Goal: Task Accomplishment & Management: Manage account settings

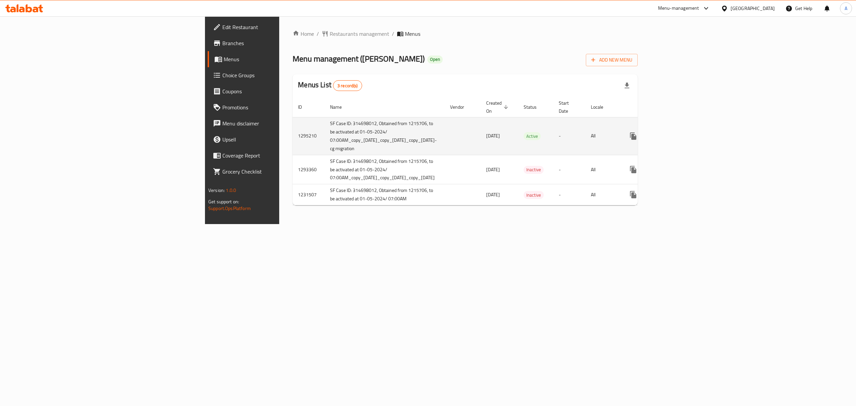
click at [690, 128] on link "enhanced table" at bounding box center [682, 136] width 16 height 16
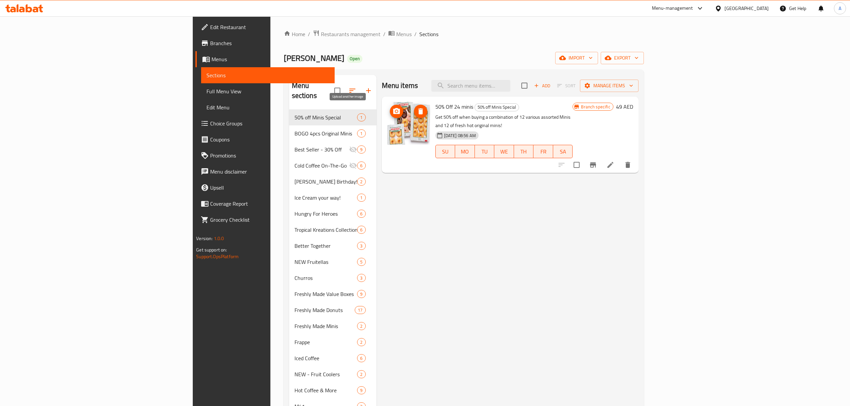
click at [392, 111] on icon "upload picture" at bounding box center [396, 111] width 8 height 8
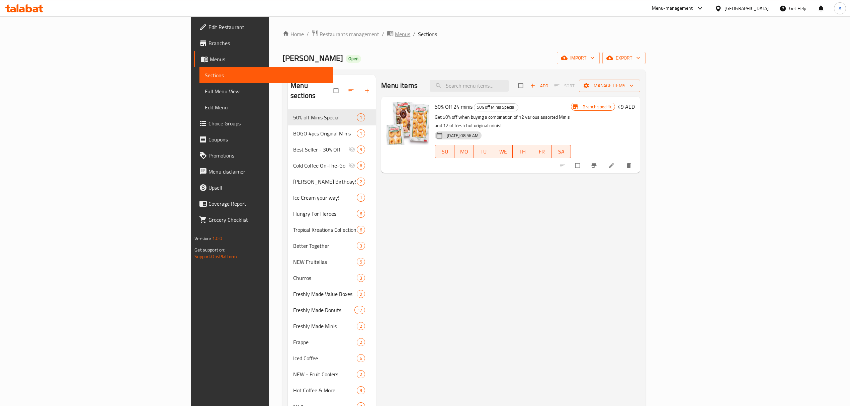
click at [387, 36] on span "Menus" at bounding box center [398, 34] width 23 height 9
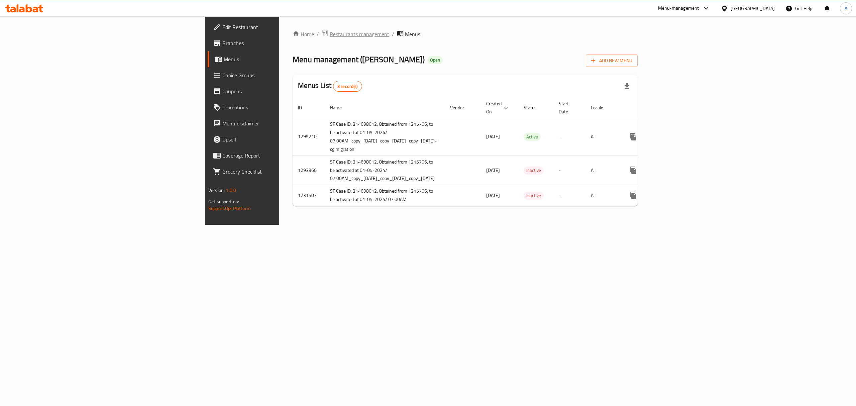
click at [330, 35] on span "Restaurants management" at bounding box center [360, 34] width 60 height 8
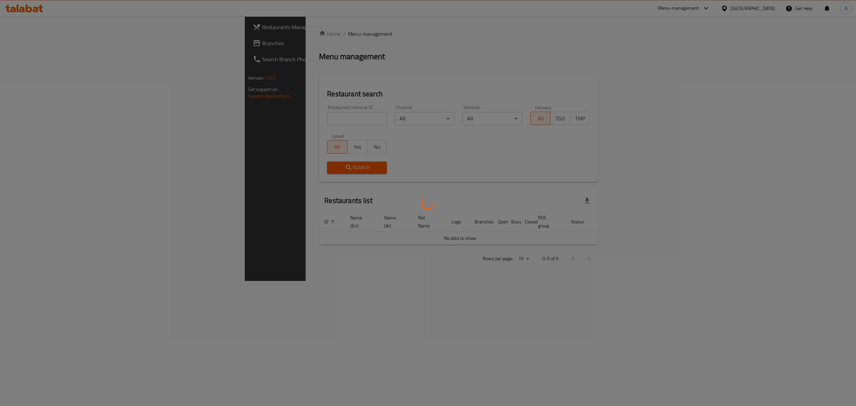
click at [261, 117] on div at bounding box center [428, 203] width 856 height 406
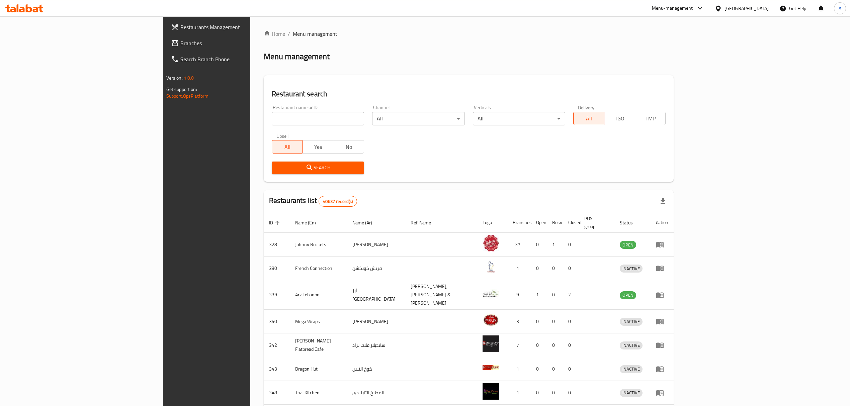
click at [272, 116] on input "search" at bounding box center [318, 118] width 92 height 13
type input "[PERSON_NAME]"
click button "Search" at bounding box center [318, 168] width 92 height 12
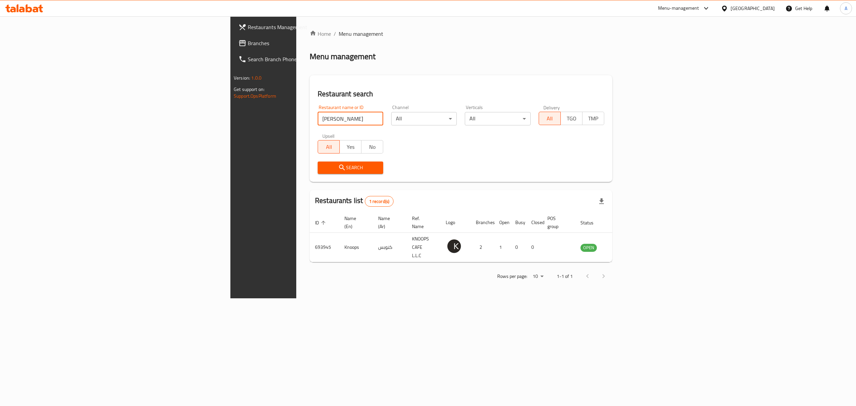
click at [674, 11] on div "Menu-management" at bounding box center [678, 8] width 41 height 8
click at [640, 121] on div "Restaurant-Management" at bounding box center [643, 120] width 53 height 7
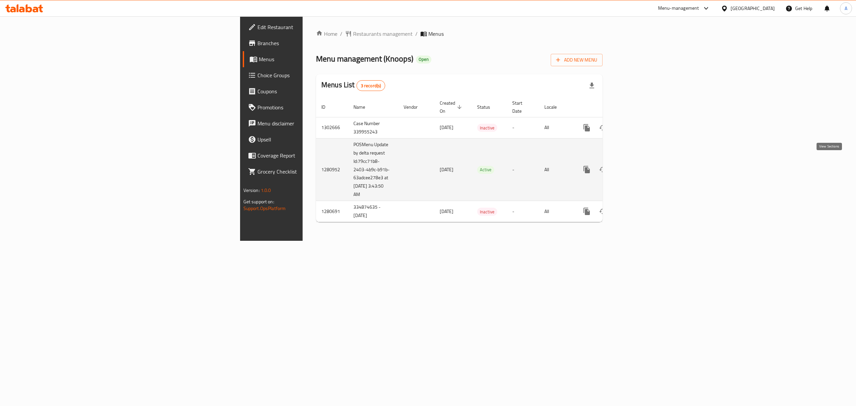
click at [639, 166] on icon "enhanced table" at bounding box center [635, 170] width 8 height 8
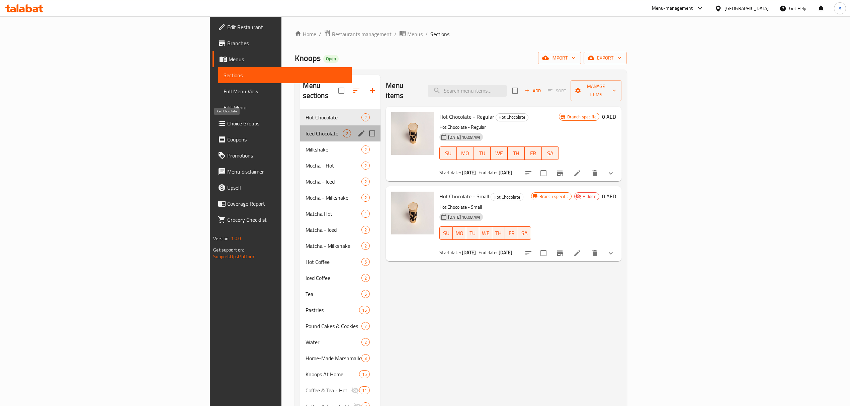
click at [305, 129] on span "Iced Chocolate" at bounding box center [323, 133] width 37 height 8
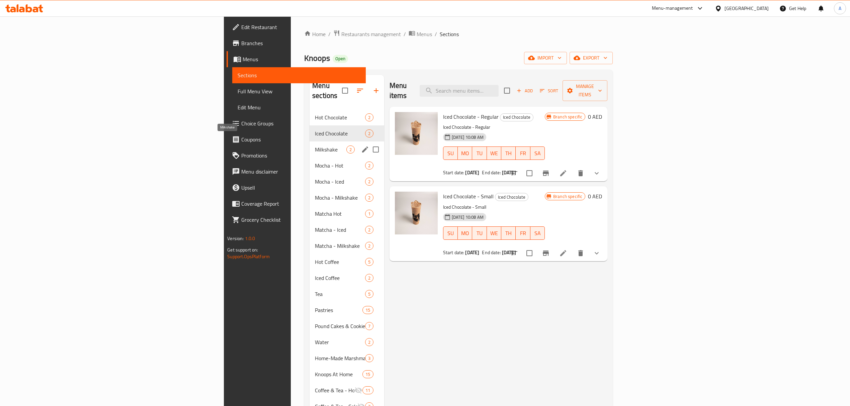
click at [315, 146] on span "Milkshake" at bounding box center [330, 150] width 31 height 8
click at [309, 158] on div "Mocha - Hot 2" at bounding box center [346, 166] width 75 height 16
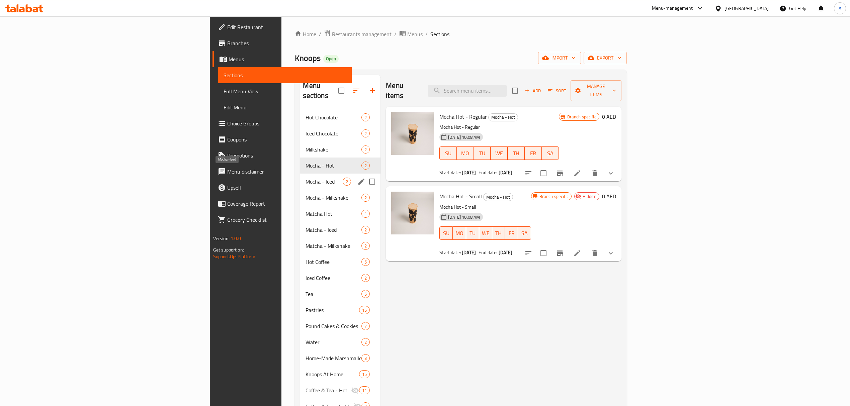
click at [305, 178] on span "Mocha - Iced" at bounding box center [323, 182] width 37 height 8
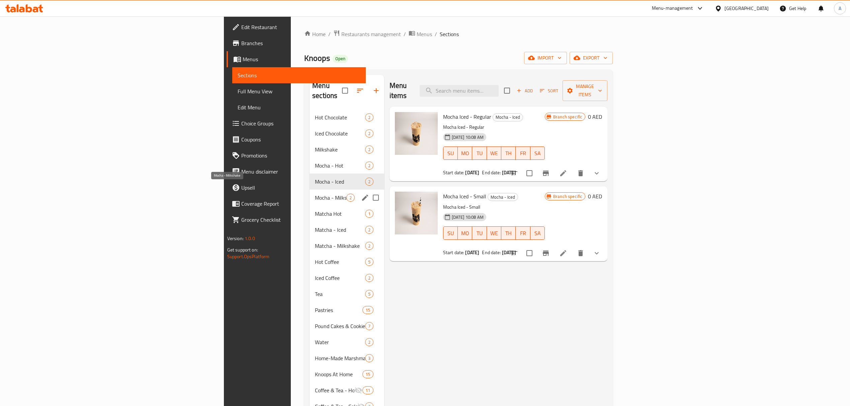
click at [315, 194] on span "Mocha - Milkshake" at bounding box center [330, 198] width 31 height 8
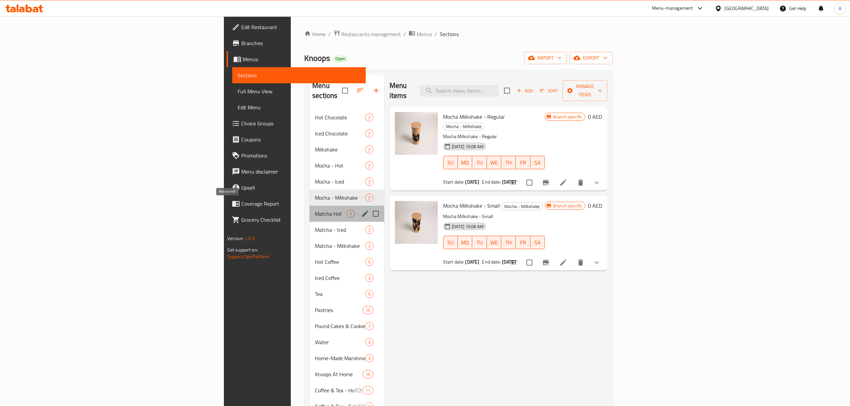
click at [315, 210] on span "Matcha Hot" at bounding box center [330, 214] width 31 height 8
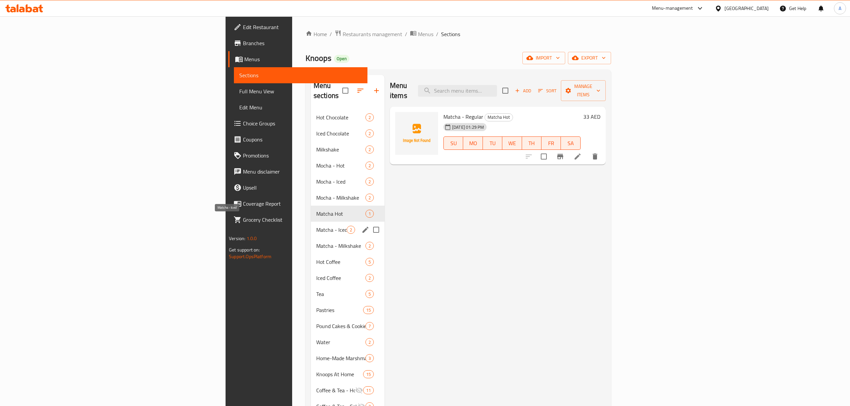
click at [316, 226] on span "Matcha - Iced" at bounding box center [331, 230] width 30 height 8
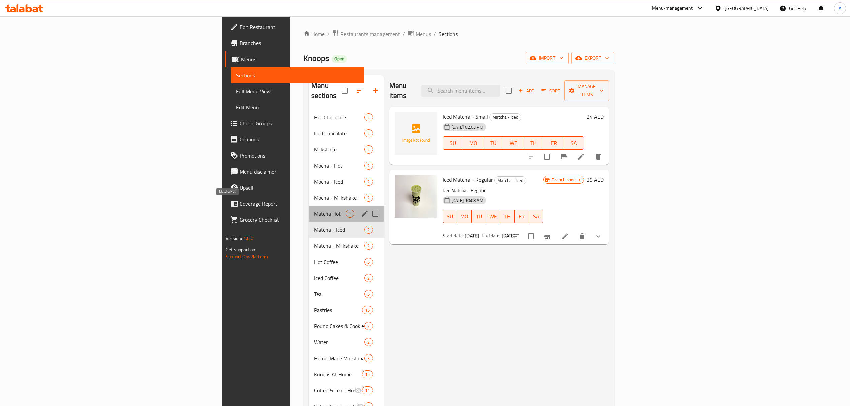
click at [314, 210] on span "Matcha Hot" at bounding box center [330, 214] width 32 height 8
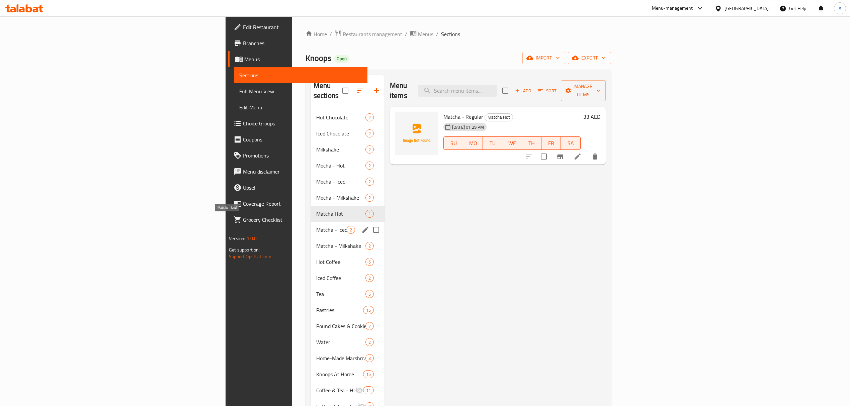
click at [316, 226] on span "Matcha - Iced" at bounding box center [331, 230] width 30 height 8
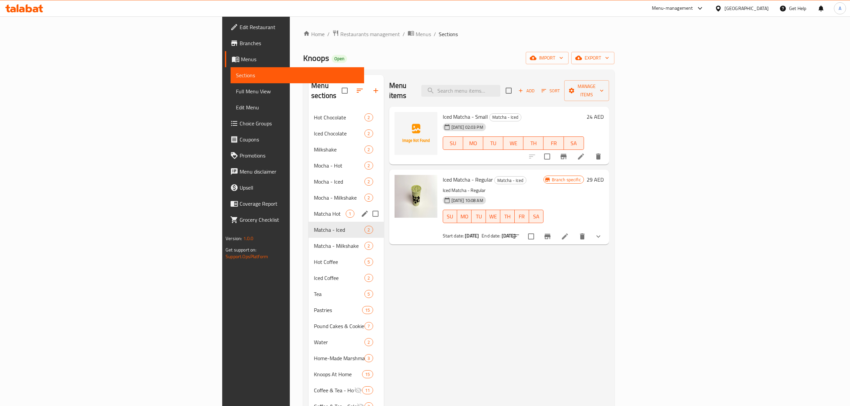
click at [308, 209] on div "Matcha Hot 1" at bounding box center [345, 214] width 75 height 16
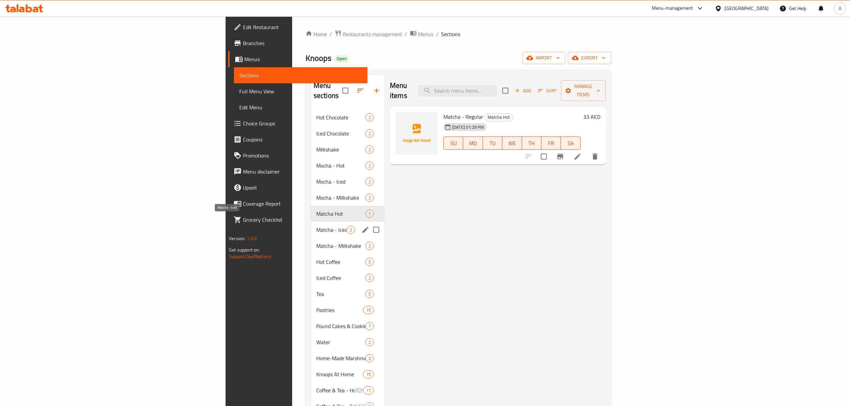
click at [316, 226] on span "Matcha - Iced" at bounding box center [331, 230] width 30 height 8
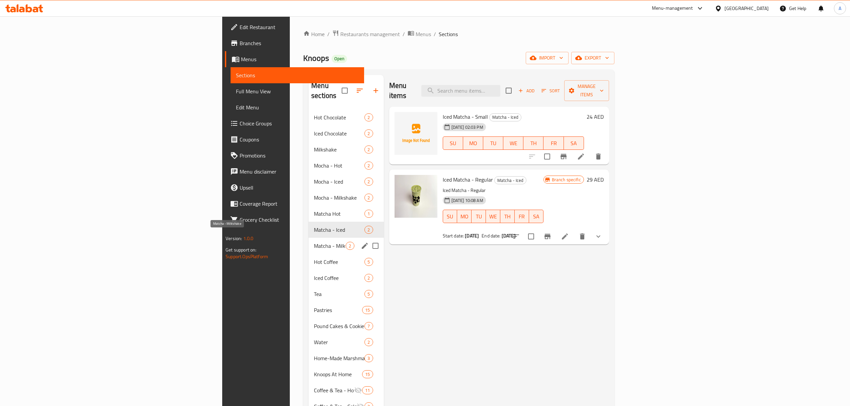
click at [314, 242] on span "Matcha - Milkshake" at bounding box center [330, 246] width 32 height 8
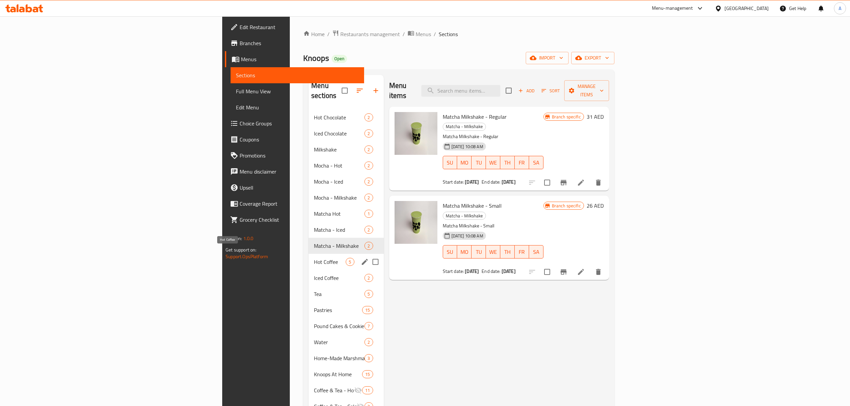
click at [314, 258] on span "Hot Coffee" at bounding box center [330, 262] width 32 height 8
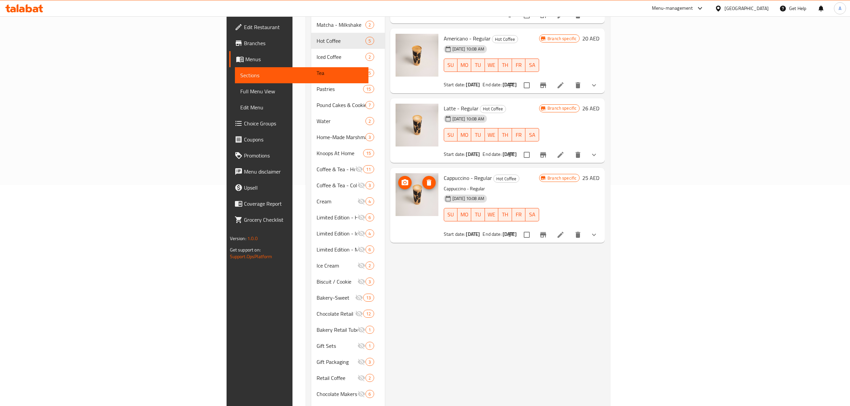
scroll to position [223, 0]
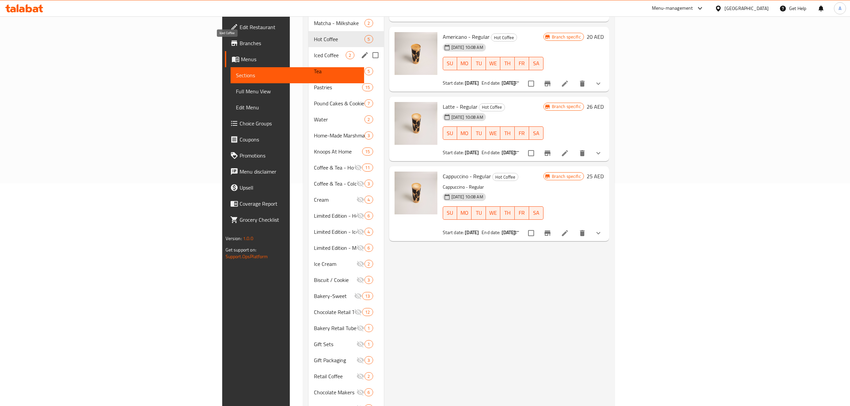
click at [314, 51] on span "Iced Coffee" at bounding box center [330, 55] width 32 height 8
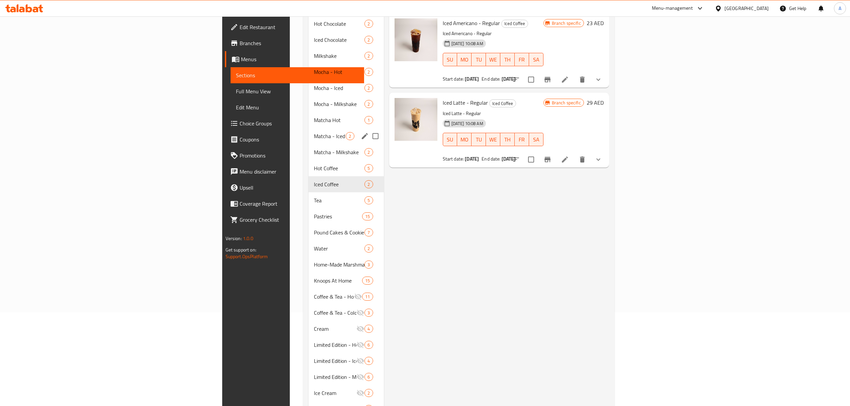
scroll to position [89, 0]
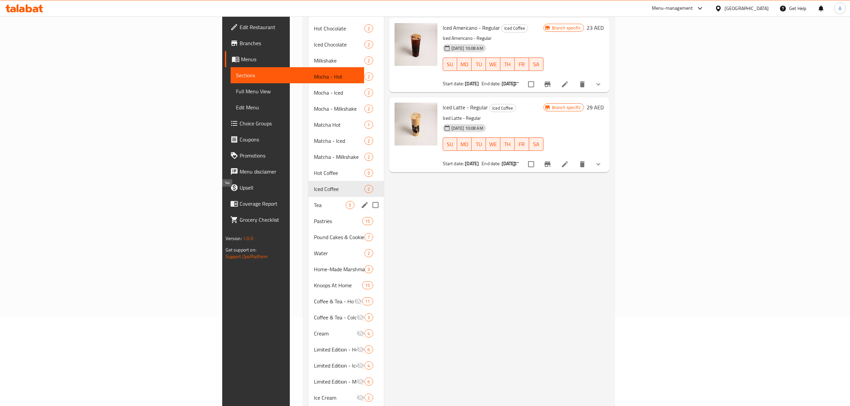
click at [308, 197] on div "Tea 5" at bounding box center [345, 205] width 75 height 16
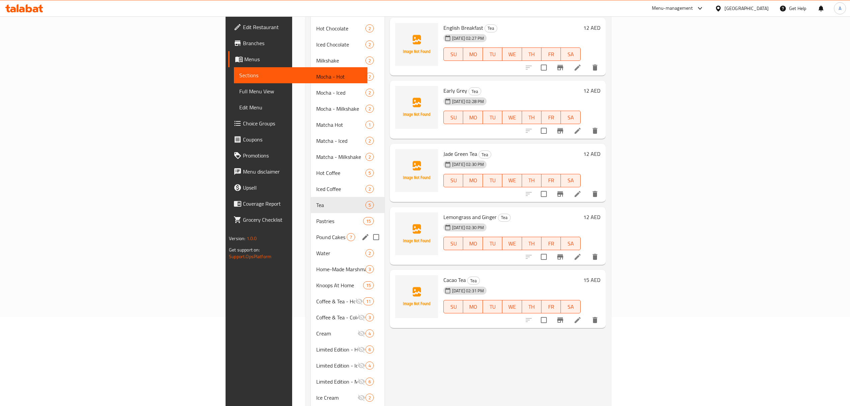
click at [316, 217] on span "Pastries" at bounding box center [339, 221] width 47 height 8
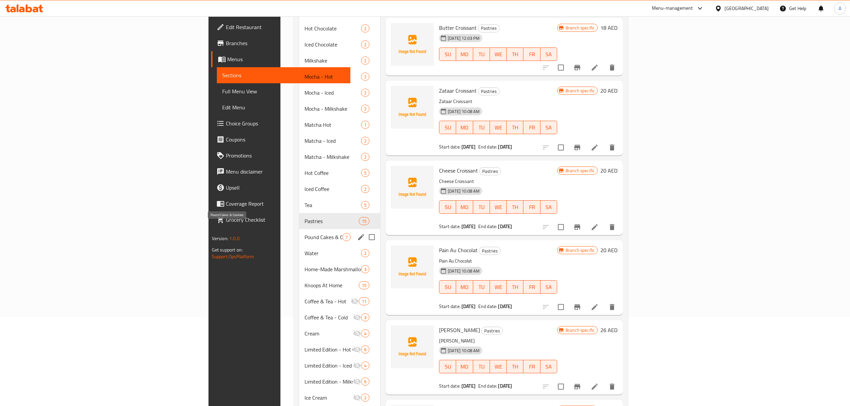
click at [304, 233] on span "Pound Cakes & Cookies" at bounding box center [323, 237] width 38 height 8
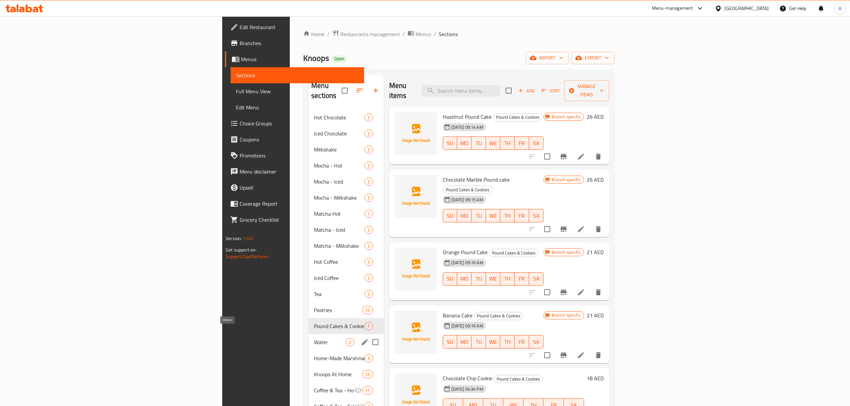
click at [314, 338] on span "Water" at bounding box center [330, 342] width 32 height 8
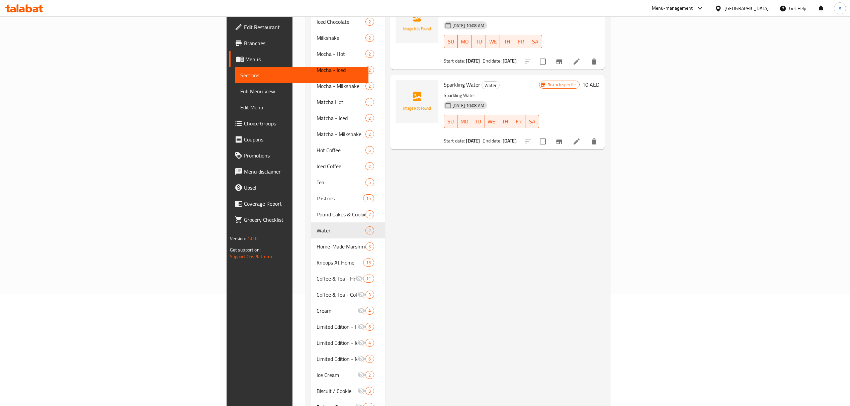
scroll to position [134, 0]
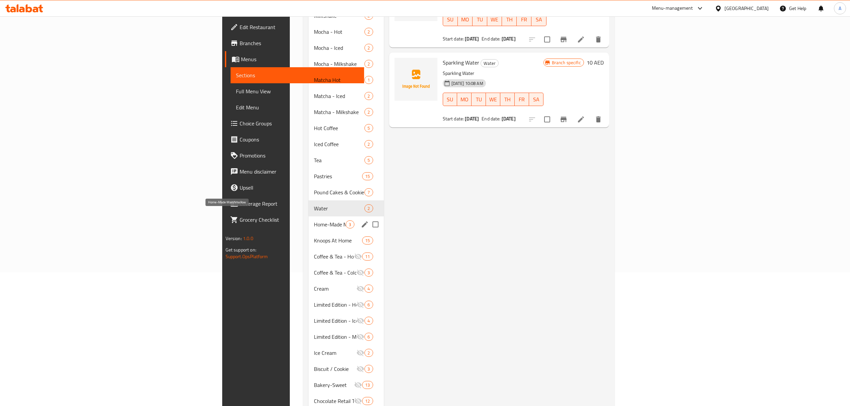
click at [308, 216] on div "Home-Made Marshmallow 3" at bounding box center [345, 224] width 75 height 16
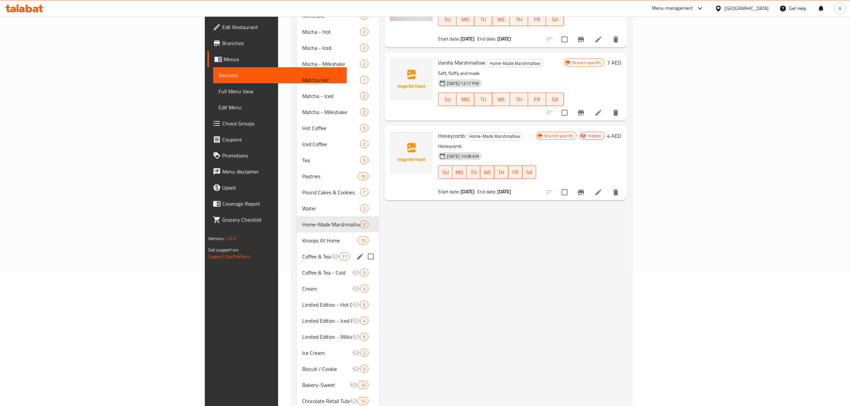
click at [297, 236] on div "Knoops At Home 15" at bounding box center [338, 241] width 82 height 16
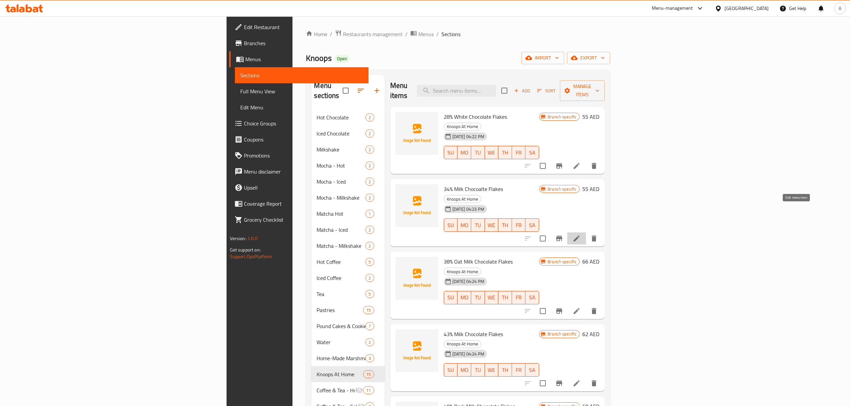
click at [580, 235] on icon at bounding box center [576, 239] width 8 height 8
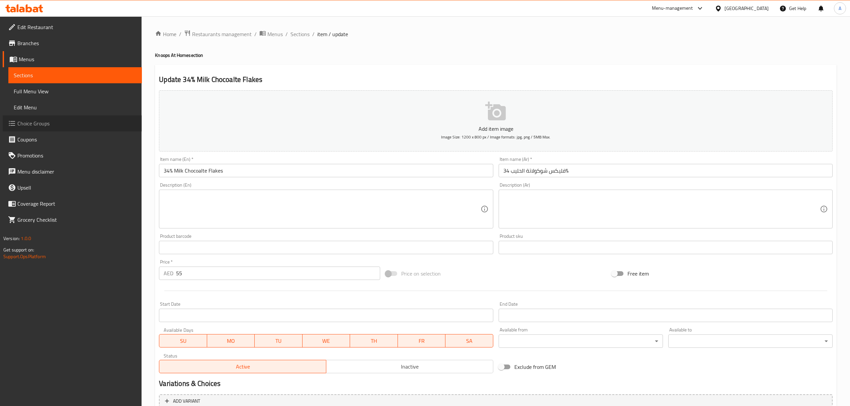
click at [41, 123] on span "Choice Groups" at bounding box center [76, 123] width 119 height 8
